Goal: Task Accomplishment & Management: Use online tool/utility

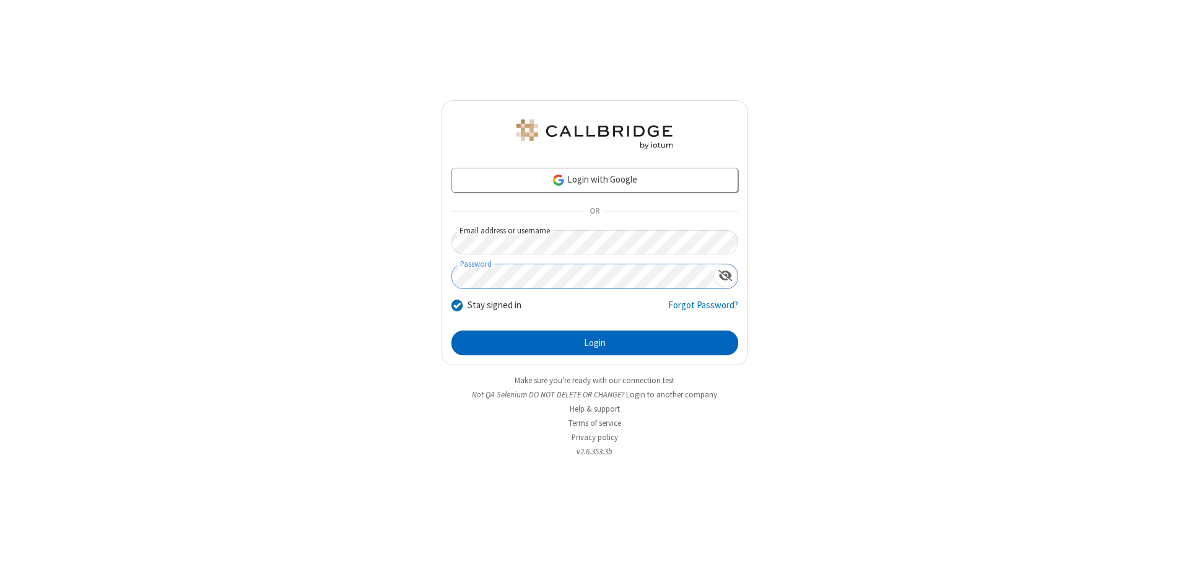
click at [595, 343] on button "Login" at bounding box center [595, 343] width 287 height 25
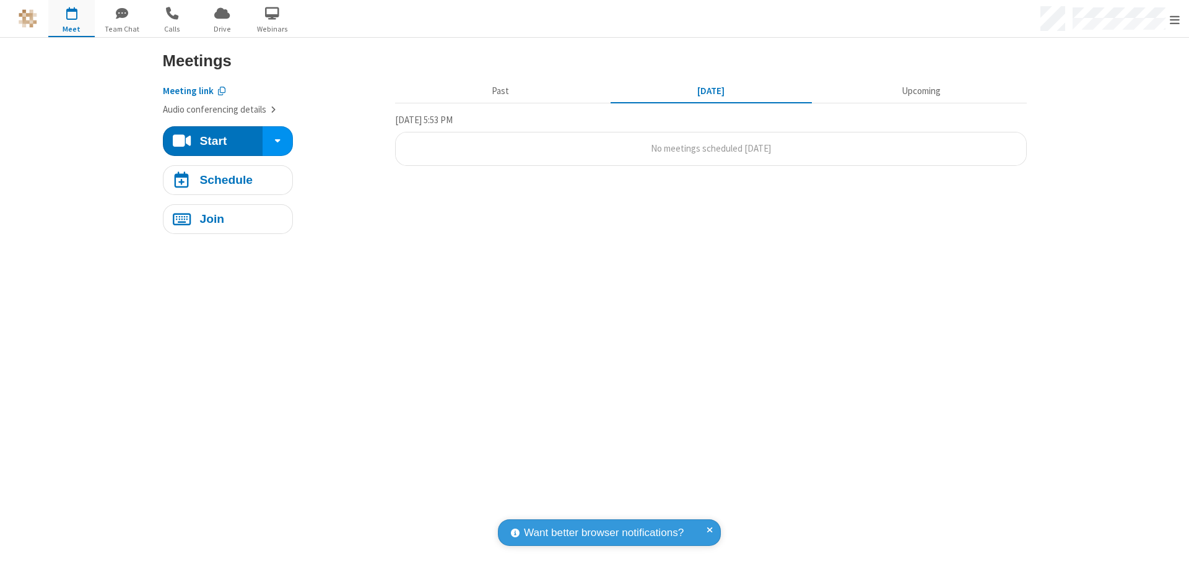
click at [1175, 19] on span "Open menu" at bounding box center [1175, 20] width 10 height 12
click at [222, 28] on span "Drive" at bounding box center [222, 29] width 46 height 11
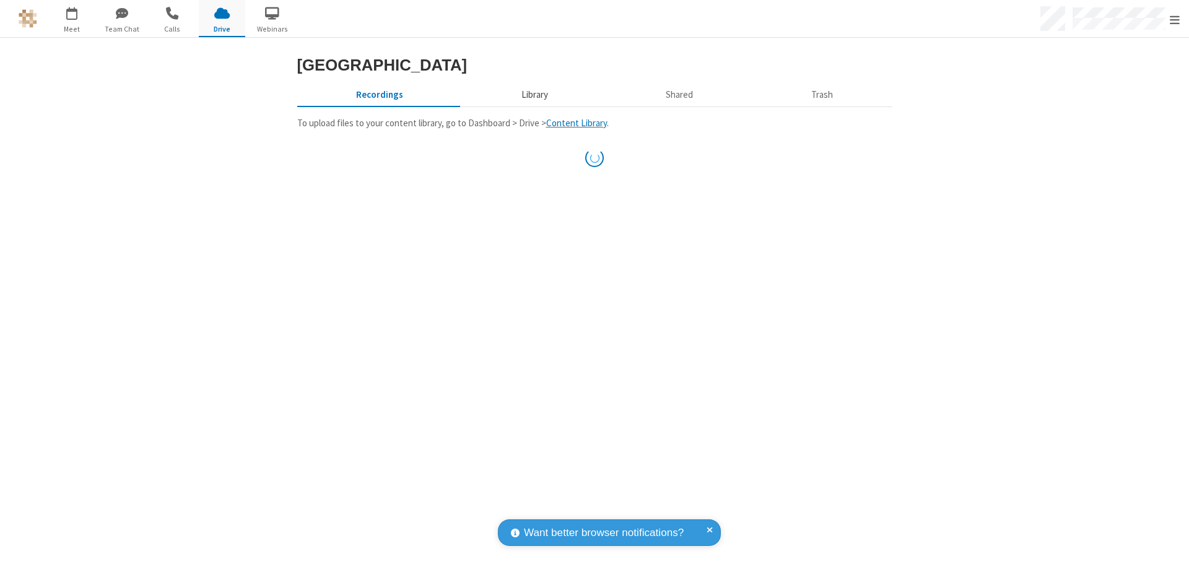
click at [528, 107] on button "Library" at bounding box center [534, 95] width 145 height 24
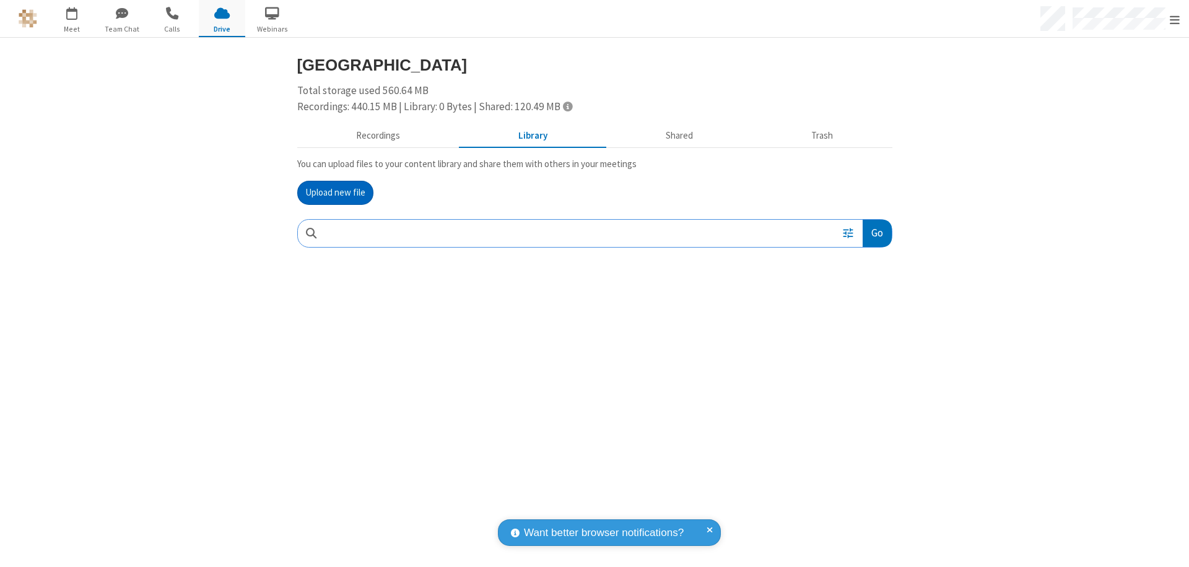
click at [335, 193] on button "Upload new file" at bounding box center [335, 193] width 76 height 25
